Goal: Task Accomplishment & Management: Use online tool/utility

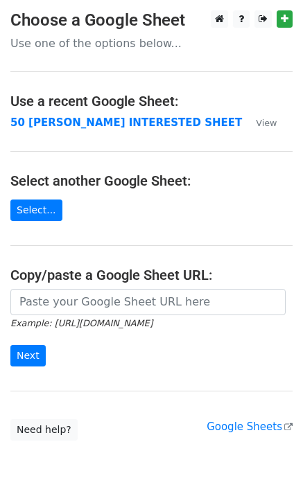
click at [84, 130] on td "50 KEVIN INTERESTED SHEET" at bounding box center [125, 123] width 231 height 16
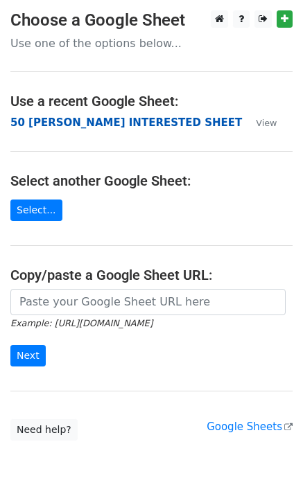
click at [84, 128] on strong "50 [PERSON_NAME] INTERESTED SHEET" at bounding box center [125, 122] width 231 height 12
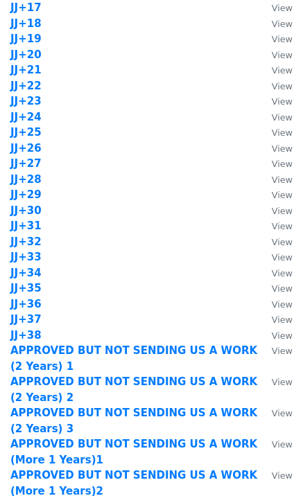
scroll to position [1357, 0]
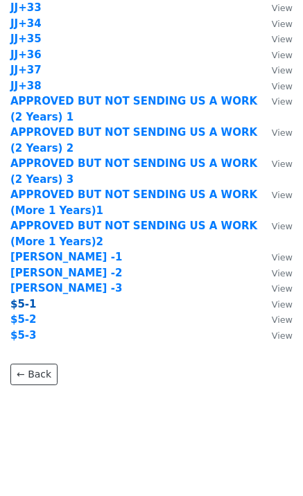
click at [26, 304] on strong "$5-1" at bounding box center [23, 304] width 26 height 12
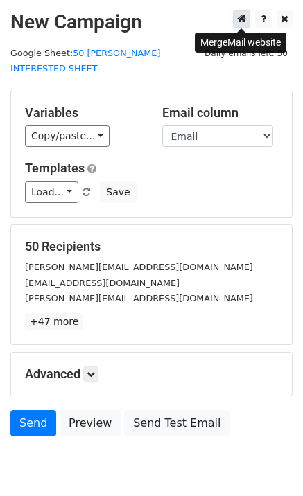
click at [243, 21] on icon at bounding box center [241, 19] width 9 height 10
click at [287, 20] on icon at bounding box center [284, 19] width 8 height 10
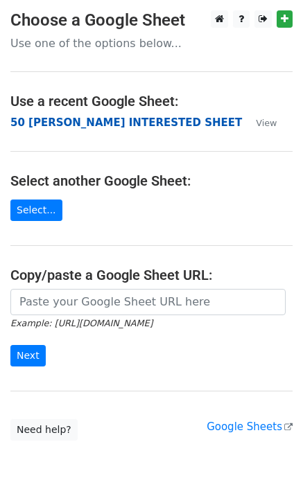
click at [73, 124] on strong "50 [PERSON_NAME] INTERESTED SHEET" at bounding box center [125, 122] width 231 height 12
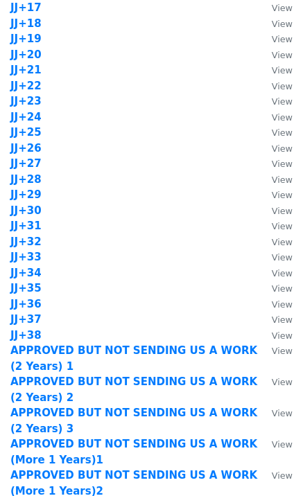
scroll to position [1357, 0]
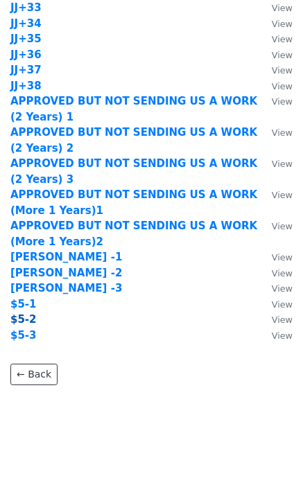
click at [17, 321] on strong "$5-2" at bounding box center [23, 319] width 26 height 12
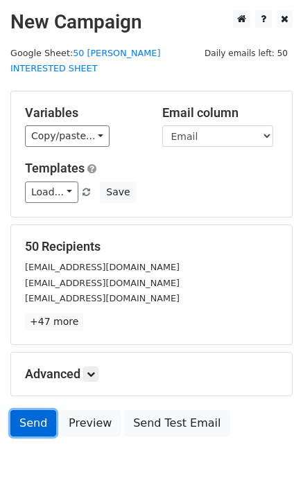
click at [42, 410] on link "Send" at bounding box center [33, 423] width 46 height 26
